Goal: Use online tool/utility: Utilize a website feature to perform a specific function

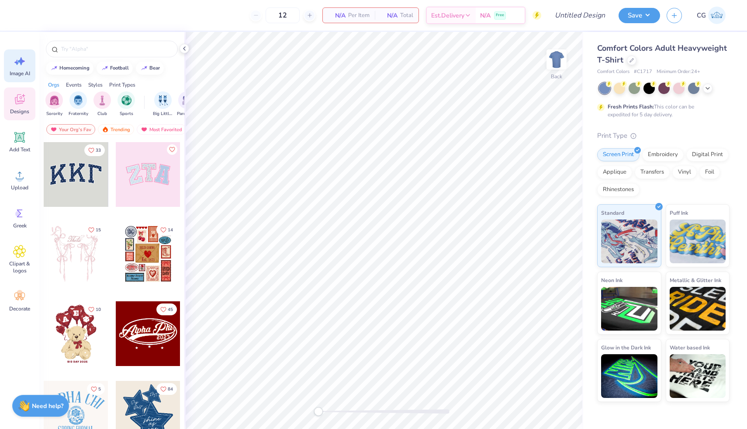
click at [21, 68] on div "Image AI" at bounding box center [19, 65] width 31 height 33
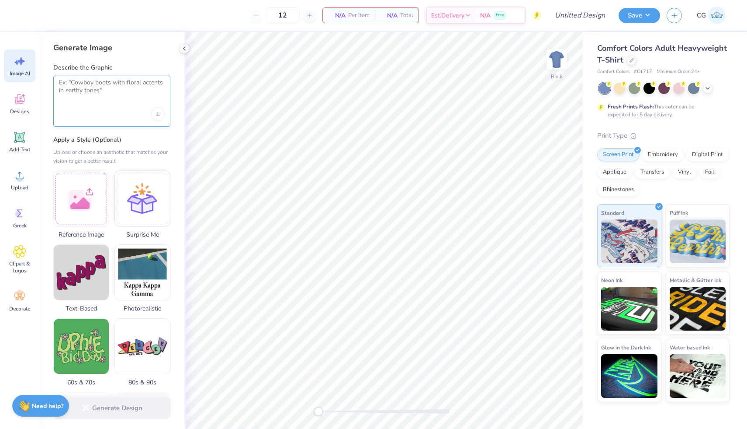
click at [102, 90] on textarea at bounding box center [112, 90] width 106 height 22
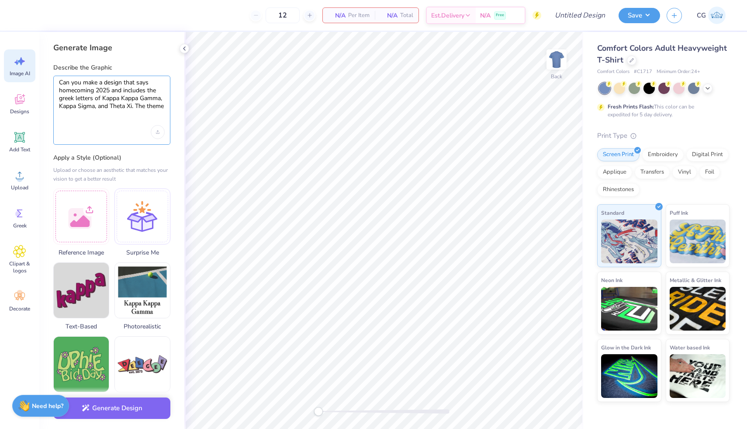
click at [156, 81] on textarea "Can you make a design that says homecoming 2025 and includes the greek letters …" at bounding box center [112, 99] width 106 height 40
click at [129, 117] on textarea "Can you make a design that says "Cy School Musical" homecoming 2025 and include…" at bounding box center [112, 99] width 106 height 40
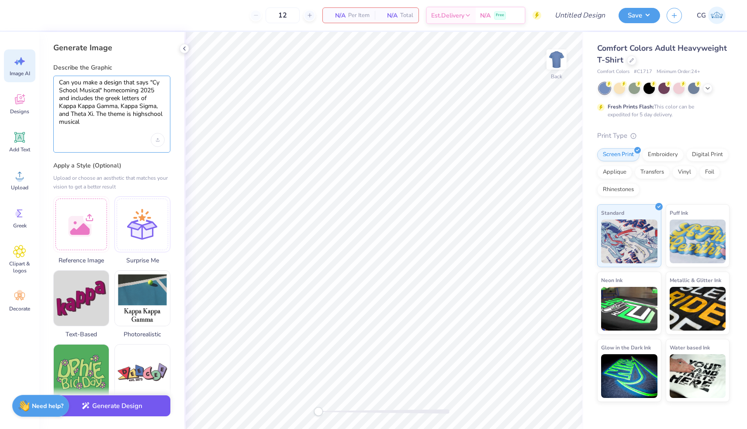
type textarea "Can you make a design that says "Cy School Musical" homecoming 2025 and include…"
click at [113, 405] on button "Generate Design" at bounding box center [111, 405] width 117 height 21
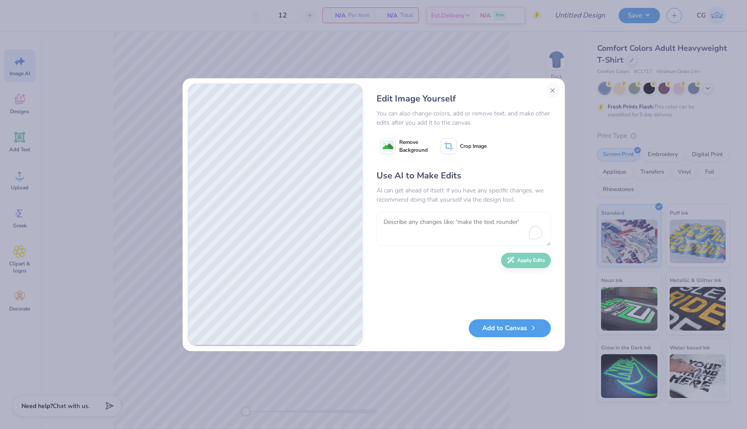
click at [431, 227] on textarea "To enrich screen reader interactions, please activate Accessibility in Grammarl…" at bounding box center [464, 229] width 174 height 34
click at [437, 234] on textarea "To enrich screen reader interactions, please activate Accessibility in Grammarl…" at bounding box center [464, 229] width 174 height 34
type textarea "can you make it look less like AI"
click at [515, 259] on button "Apply Edits" at bounding box center [526, 257] width 50 height 15
click at [385, 142] on image at bounding box center [388, 146] width 10 height 10
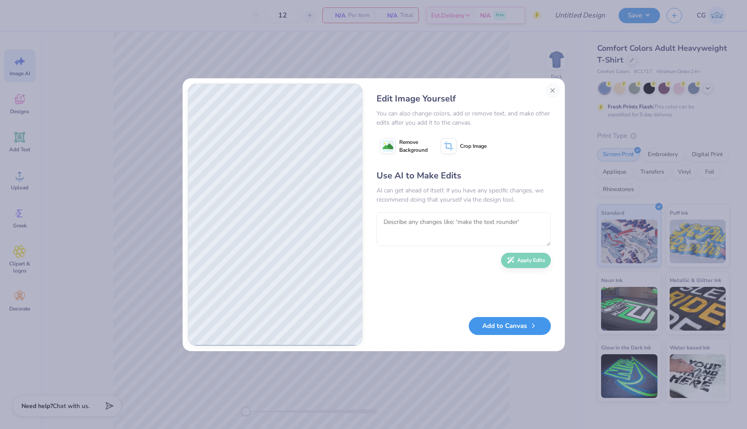
click at [513, 323] on button "Add to Canvas" at bounding box center [510, 326] width 82 height 18
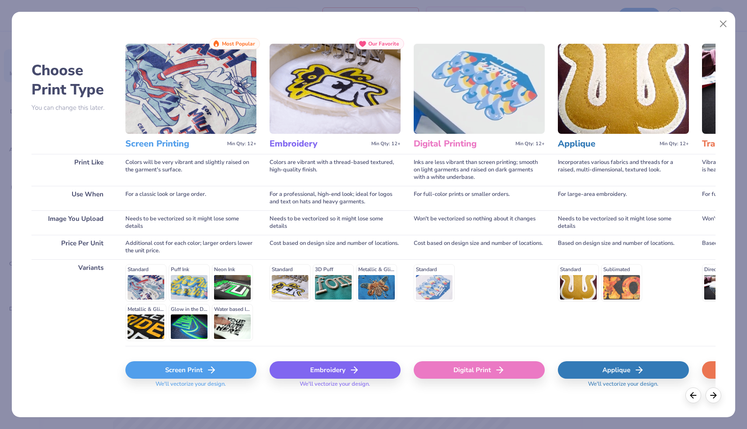
click at [212, 370] on line at bounding box center [211, 370] width 6 height 0
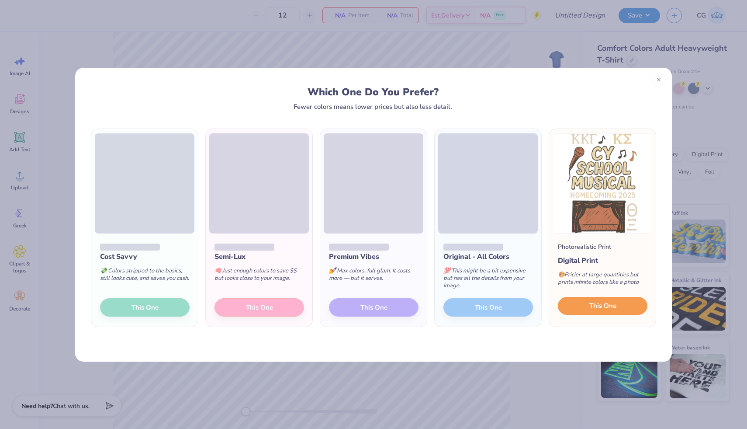
click at [606, 310] on button "This One" at bounding box center [603, 306] width 90 height 18
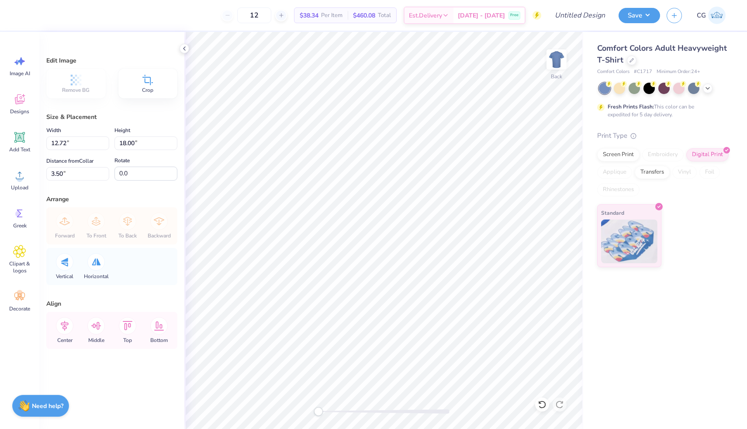
type input "11.81"
type input "16.71"
type input "3.00"
click at [16, 69] on div "Image AI" at bounding box center [19, 65] width 31 height 33
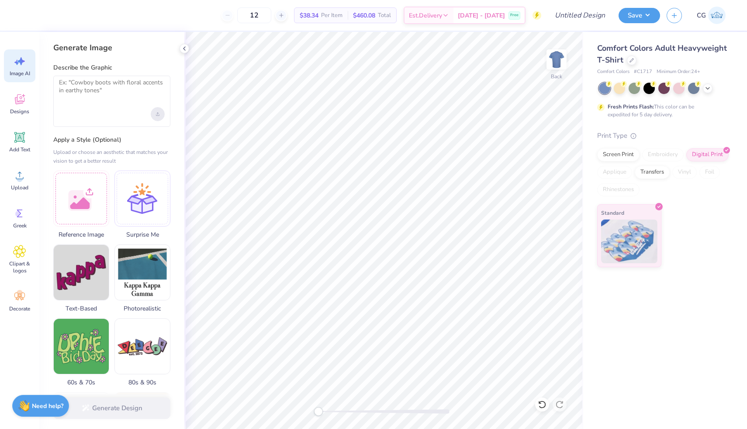
click at [154, 112] on div "Upload image" at bounding box center [158, 114] width 14 height 14
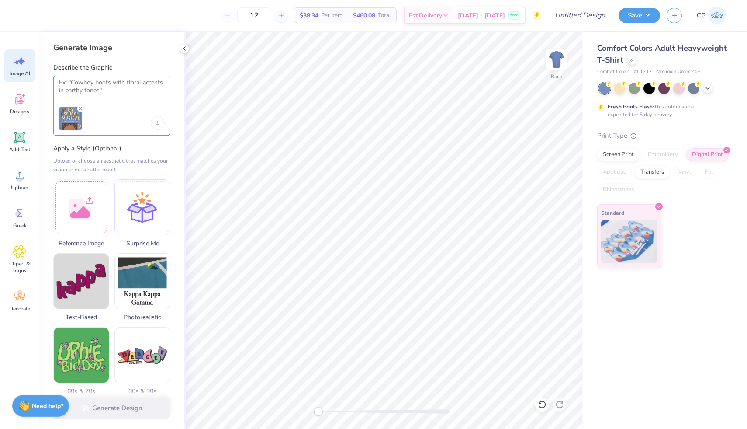
click at [142, 83] on textarea at bounding box center [112, 90] width 106 height 22
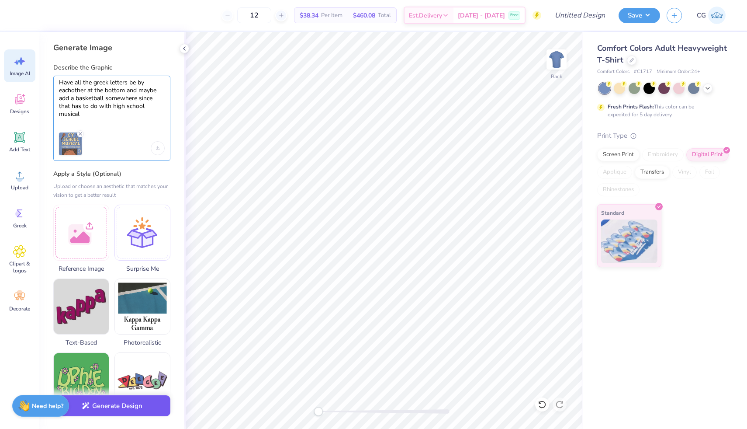
type textarea "Have all the greek letters be by eachother at the bottom and maybe add a basket…"
click at [128, 404] on button "Generate Design" at bounding box center [111, 405] width 117 height 21
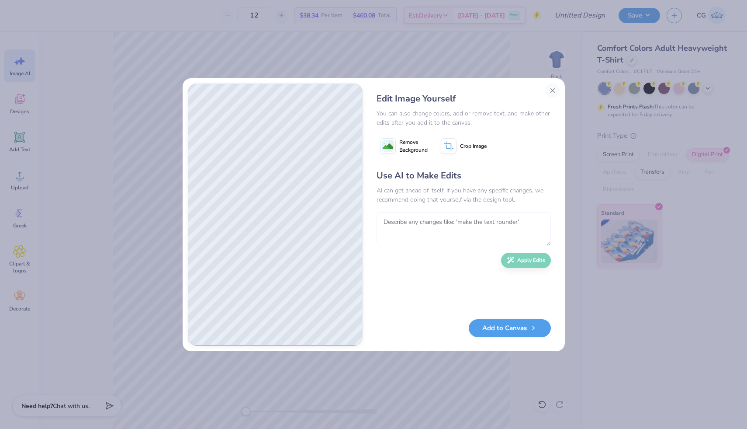
click at [478, 219] on textarea at bounding box center [464, 229] width 174 height 34
type textarea "Add Kappa Sigmas greek letters too at the bottom"
click at [522, 258] on button "Apply Edits" at bounding box center [526, 257] width 50 height 15
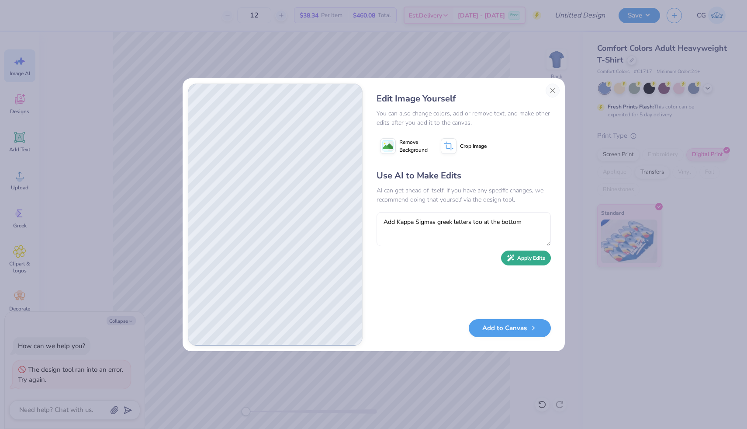
click at [520, 257] on button "Apply Edits" at bounding box center [526, 257] width 50 height 15
type textarea "x"
